Goal: Transaction & Acquisition: Download file/media

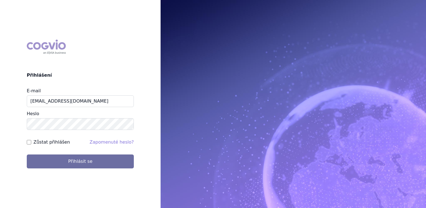
click at [107, 154] on form "E-mail magda_petrova@accord-healthcare.com Heslo Zůstat přihlášen Zapomenuté he…" at bounding box center [80, 127] width 107 height 81
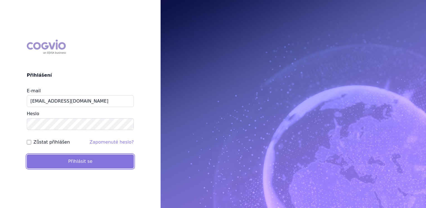
click at [107, 155] on button "Přihlásit se" at bounding box center [80, 161] width 107 height 14
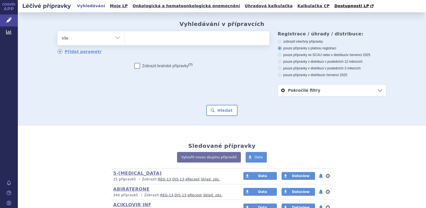
click at [117, 40] on select "Vše Přípravek/SUKL kód MAH VPOIS ATC/Aktivní látka Léková forma Síla" at bounding box center [90, 37] width 67 height 13
select select "filter-atc-group"
click at [57, 31] on select "Vše Přípravek/SUKL kód MAH VPOIS ATC/Aktivní látka Léková forma Síla" at bounding box center [90, 37] width 67 height 13
click at [147, 42] on ul at bounding box center [197, 37] width 145 height 12
click at [125, 42] on select at bounding box center [124, 38] width 0 height 14
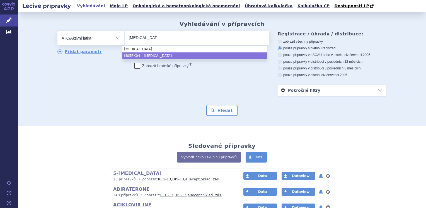
type input "denosumab"
select select "M05BX04"
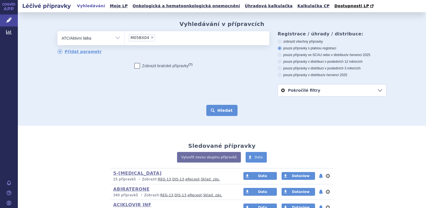
click at [222, 109] on button "Hledat" at bounding box center [221, 110] width 31 height 11
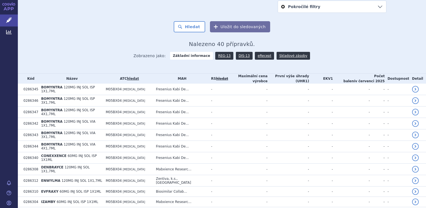
scroll to position [28, 0]
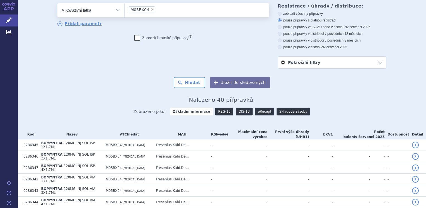
click at [241, 113] on link "DIS-13" at bounding box center [244, 112] width 17 height 8
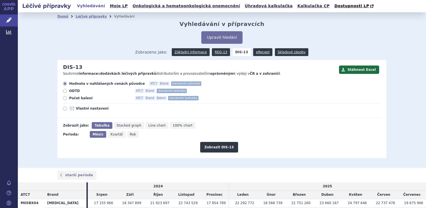
click at [64, 99] on icon at bounding box center [65, 98] width 4 height 4
click at [64, 99] on input "Počet balení ATC7 Brand Balení standardní jednotka" at bounding box center [66, 99] width 4 height 4
radio input "true"
click at [130, 135] on span "Rok" at bounding box center [133, 134] width 6 height 4
click at [128, 135] on input "Rok" at bounding box center [129, 133] width 4 height 4
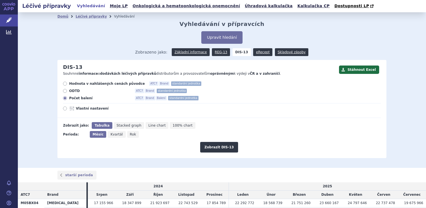
radio input "true"
click at [218, 148] on button "Zobrazit DIS-13" at bounding box center [219, 147] width 38 height 11
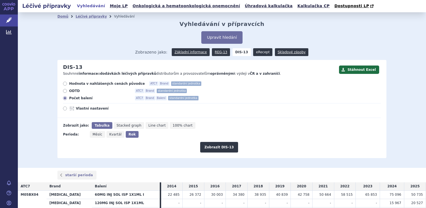
click at [254, 55] on link "eRecept" at bounding box center [262, 52] width 19 height 8
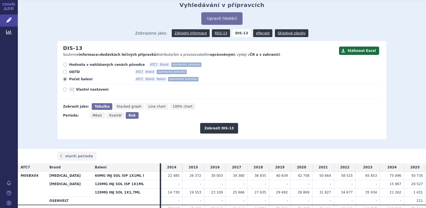
scroll to position [28, 0]
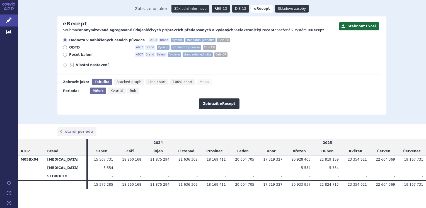
scroll to position [47, 0]
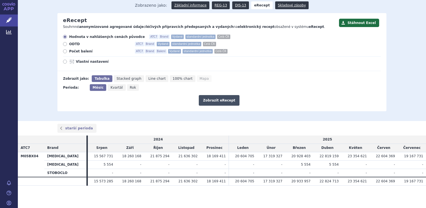
click at [223, 96] on button "Zobrazit eRecept" at bounding box center [219, 100] width 41 height 11
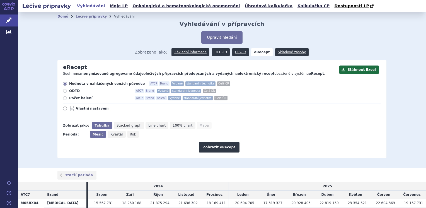
click at [216, 50] on link "REG-13" at bounding box center [221, 52] width 18 height 8
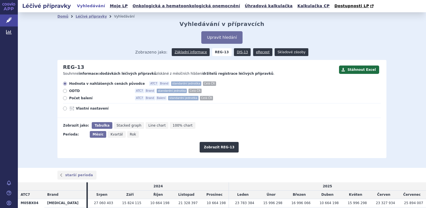
click at [281, 53] on link "Skladové zásoby" at bounding box center [290, 52] width 33 height 8
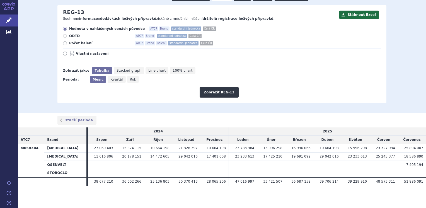
scroll to position [27, 0]
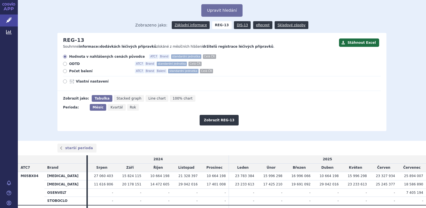
click at [63, 72] on icon at bounding box center [65, 71] width 4 height 4
click at [64, 72] on input "Počet balení ATC7 Brand Balení standardní jednotka Celá ČR" at bounding box center [66, 72] width 4 height 4
radio input "true"
click at [211, 122] on button "Zobrazit REG-13" at bounding box center [218, 120] width 39 height 11
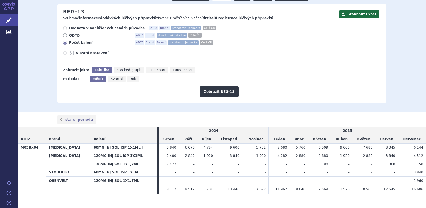
scroll to position [56, 0]
click at [130, 81] on span "Rok" at bounding box center [133, 79] width 6 height 4
click at [127, 79] on input "Rok" at bounding box center [129, 77] width 4 height 4
radio input "true"
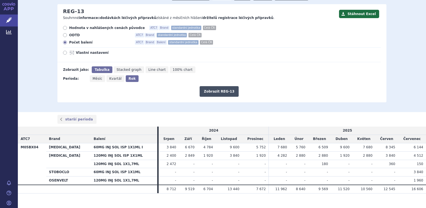
click at [224, 90] on button "Zobrazit REG-13" at bounding box center [218, 91] width 39 height 11
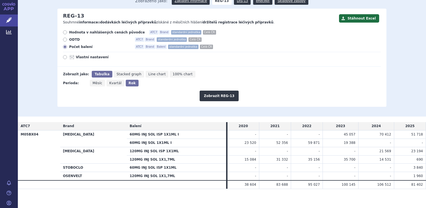
scroll to position [54, 0]
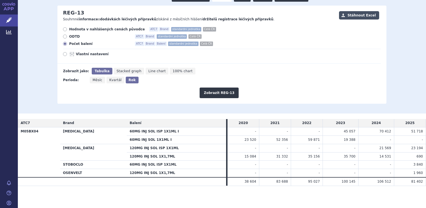
click at [359, 13] on button "Stáhnout Excel" at bounding box center [359, 15] width 40 height 8
